Goal: Check status: Check status

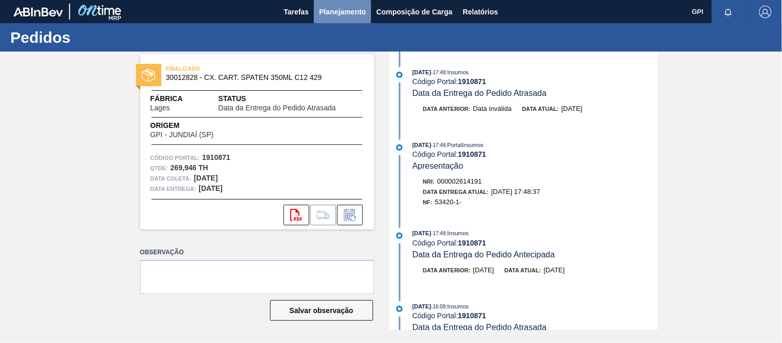
click at [343, 18] on span "Planejamento" at bounding box center [342, 12] width 47 height 12
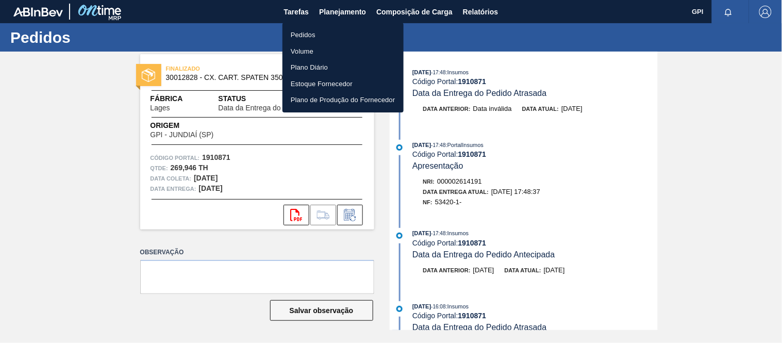
click at [306, 33] on li "Pedidos" at bounding box center [343, 35] width 121 height 16
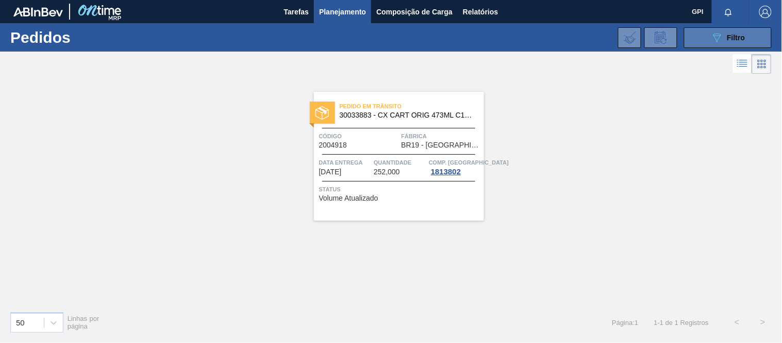
click at [591, 39] on icon "089F7B8B-B2A5-4AFE-B5C0-19BA573D28AC" at bounding box center [717, 37] width 12 height 12
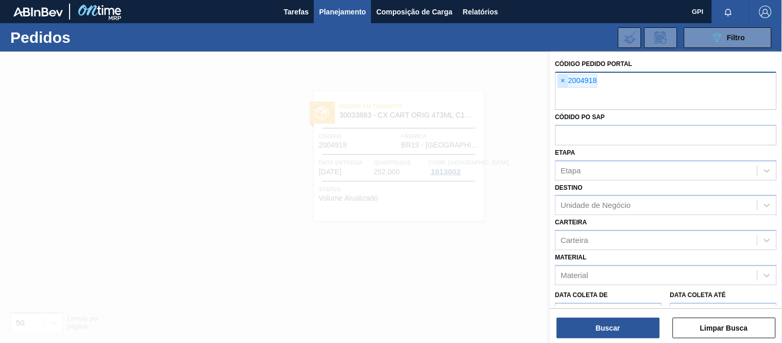
click at [568, 80] on span "×" at bounding box center [563, 81] width 10 height 12
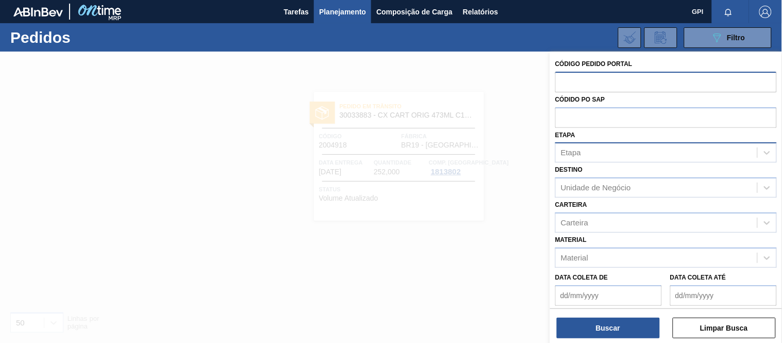
click at [589, 151] on div "Etapa" at bounding box center [657, 152] width 202 height 15
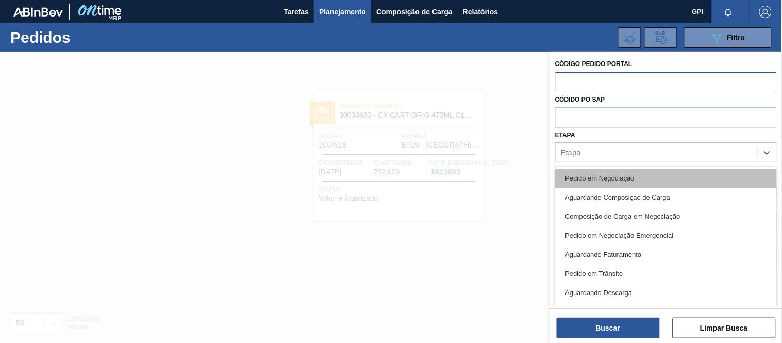
click at [584, 173] on div "Pedido em Negociação" at bounding box center [666, 178] width 222 height 19
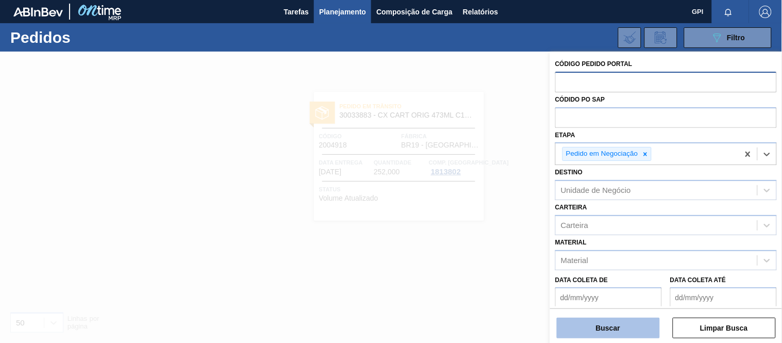
click at [591, 323] on button "Buscar" at bounding box center [608, 328] width 103 height 21
